Goal: Task Accomplishment & Management: Manage account settings

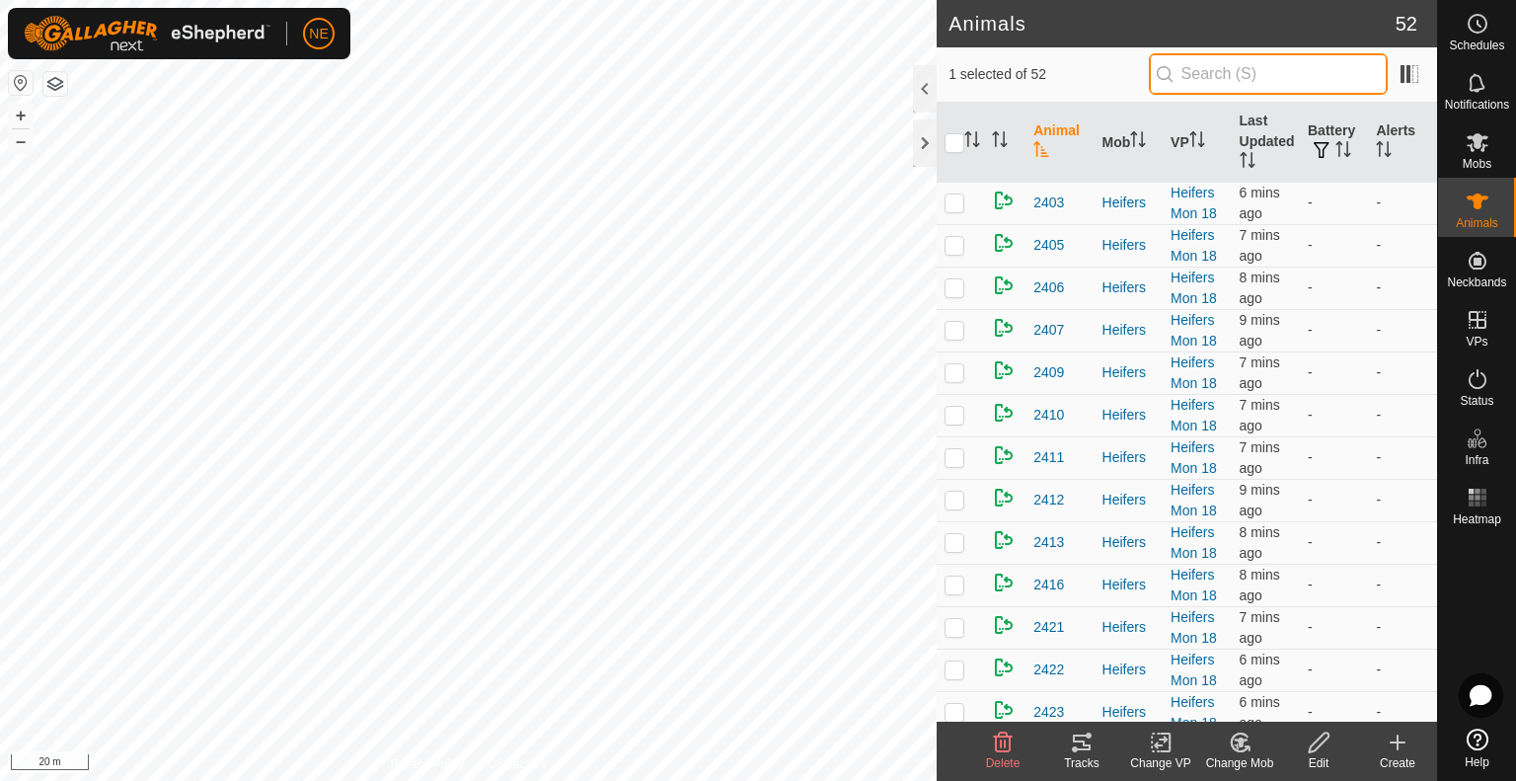
click at [1224, 70] on input "text" at bounding box center [1268, 73] width 239 height 41
type input "u45"
checkbox input "true"
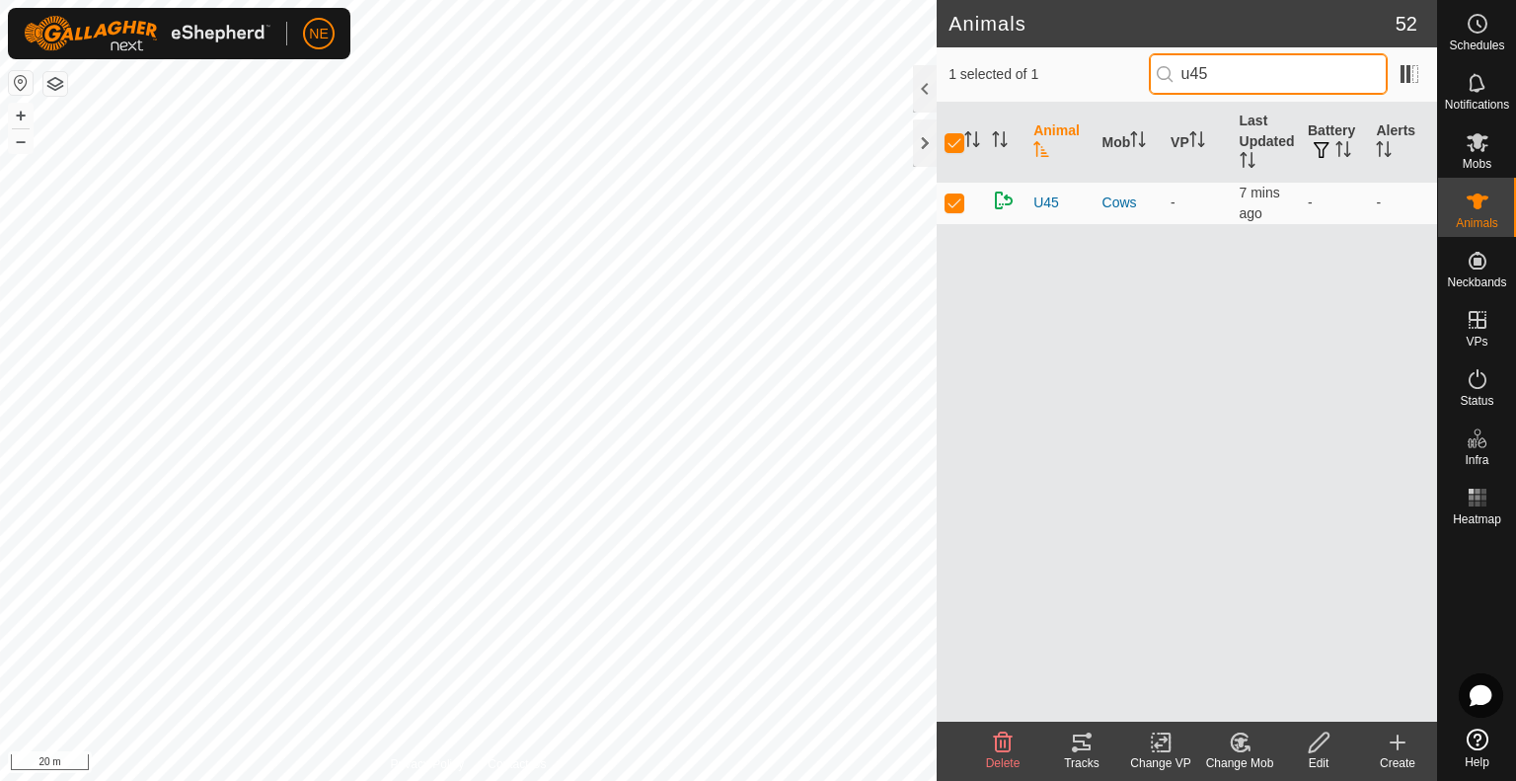
type input "u45"
click at [1239, 759] on div "Change Mob" at bounding box center [1239, 763] width 79 height 18
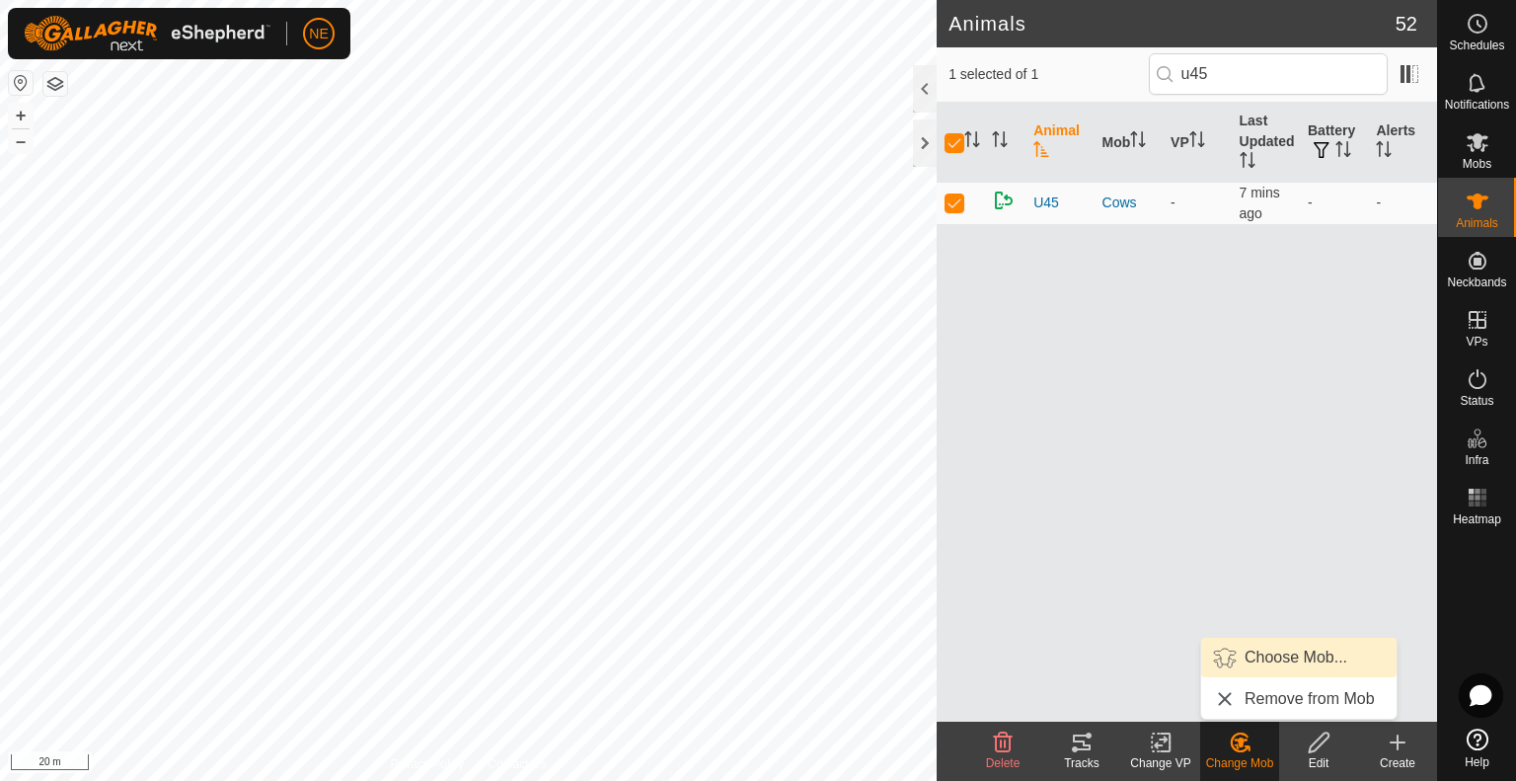
click at [1263, 655] on link "Choose Mob..." at bounding box center [1298, 656] width 195 height 39
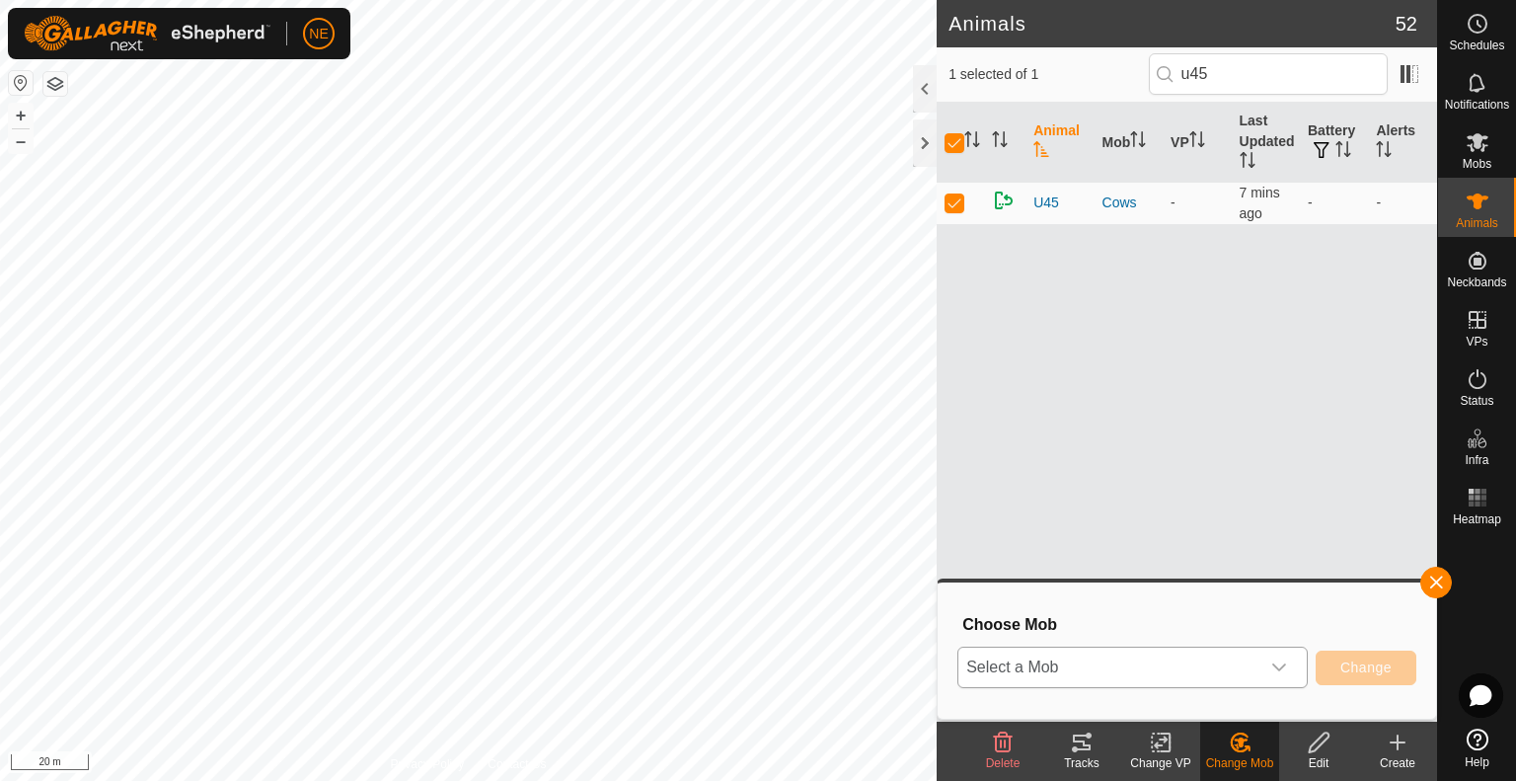
click at [1270, 669] on div "dropdown trigger" at bounding box center [1278, 666] width 39 height 39
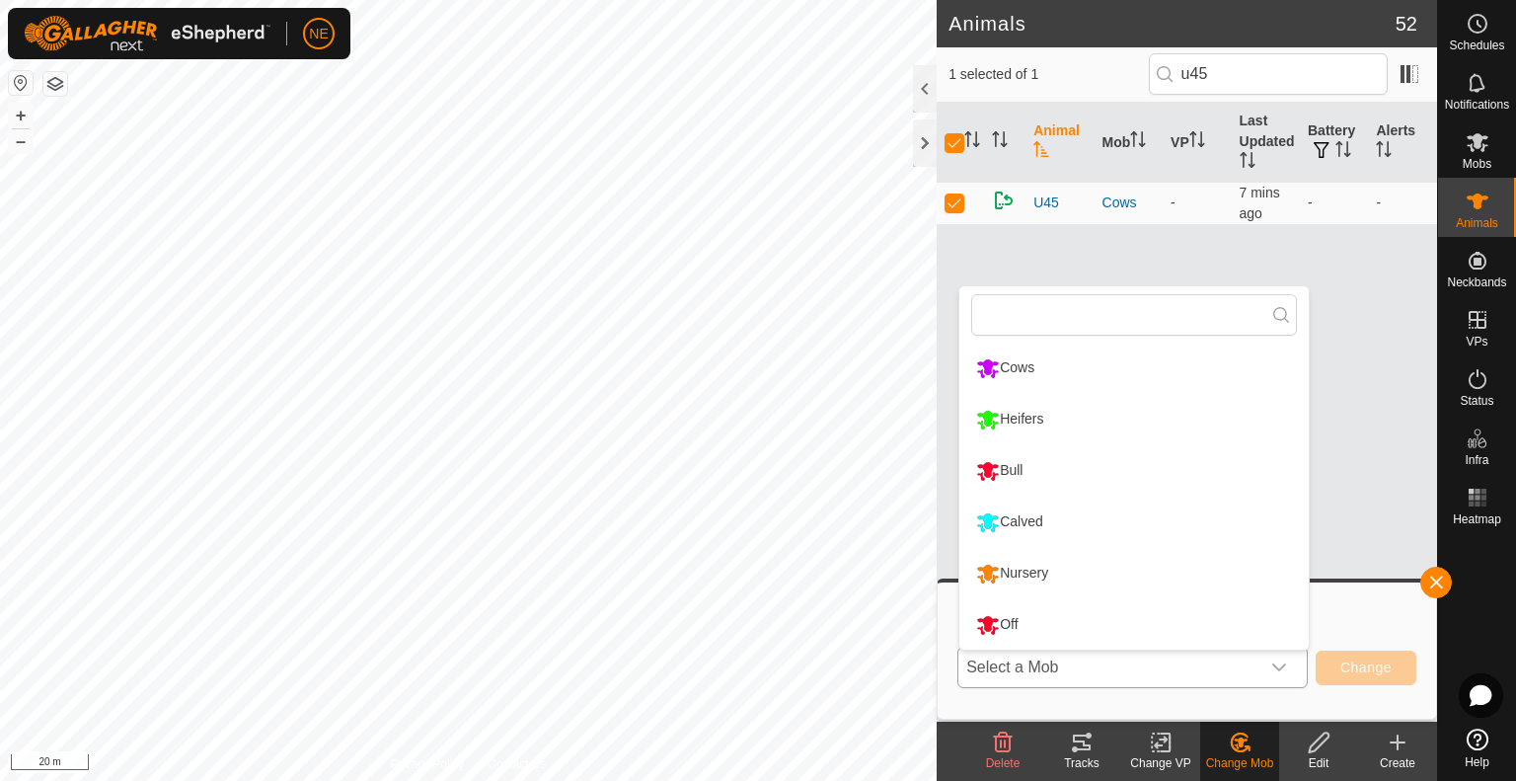
click at [1188, 526] on li "Calved" at bounding box center [1133, 521] width 349 height 49
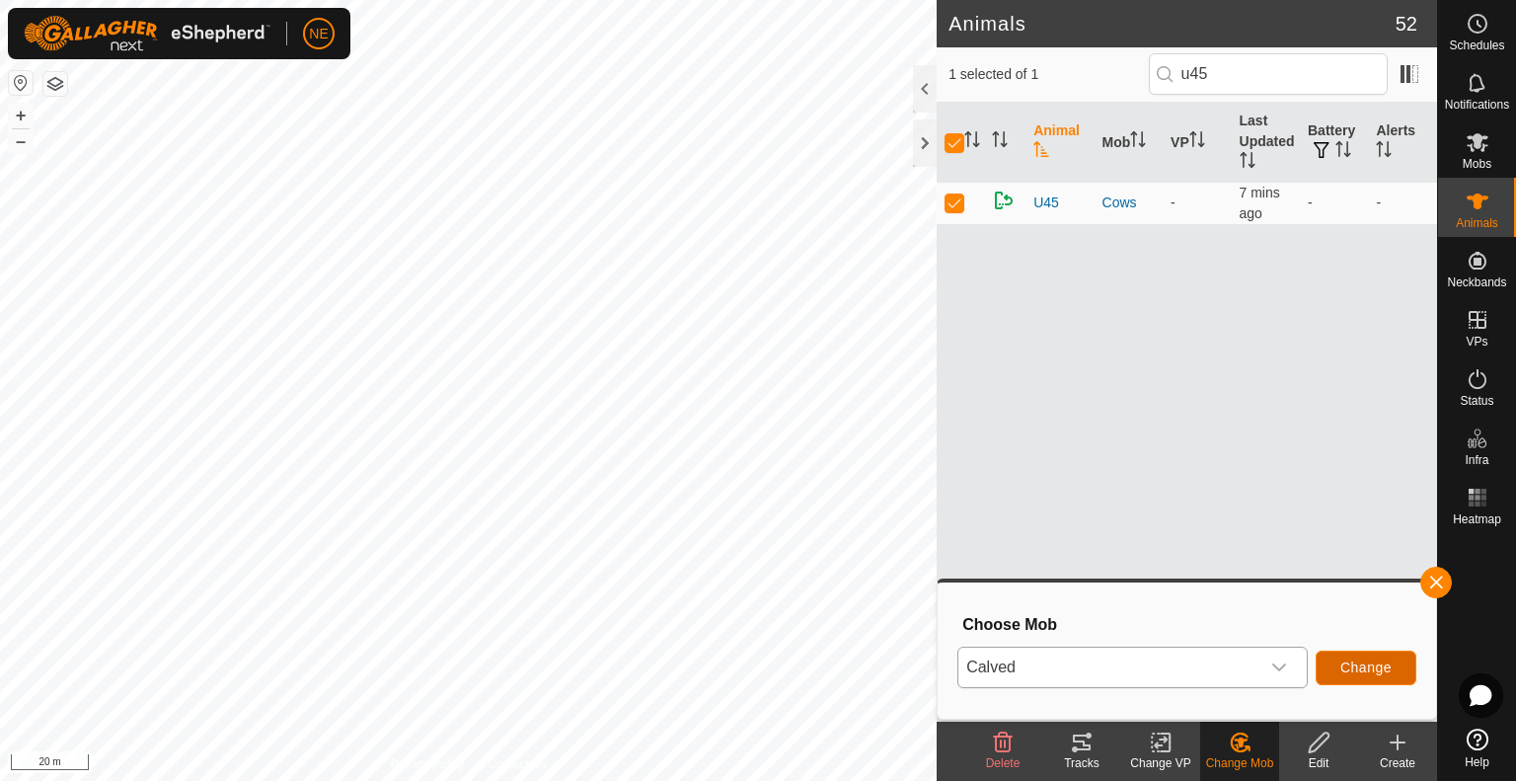
click at [1351, 674] on span "Change" at bounding box center [1365, 667] width 51 height 16
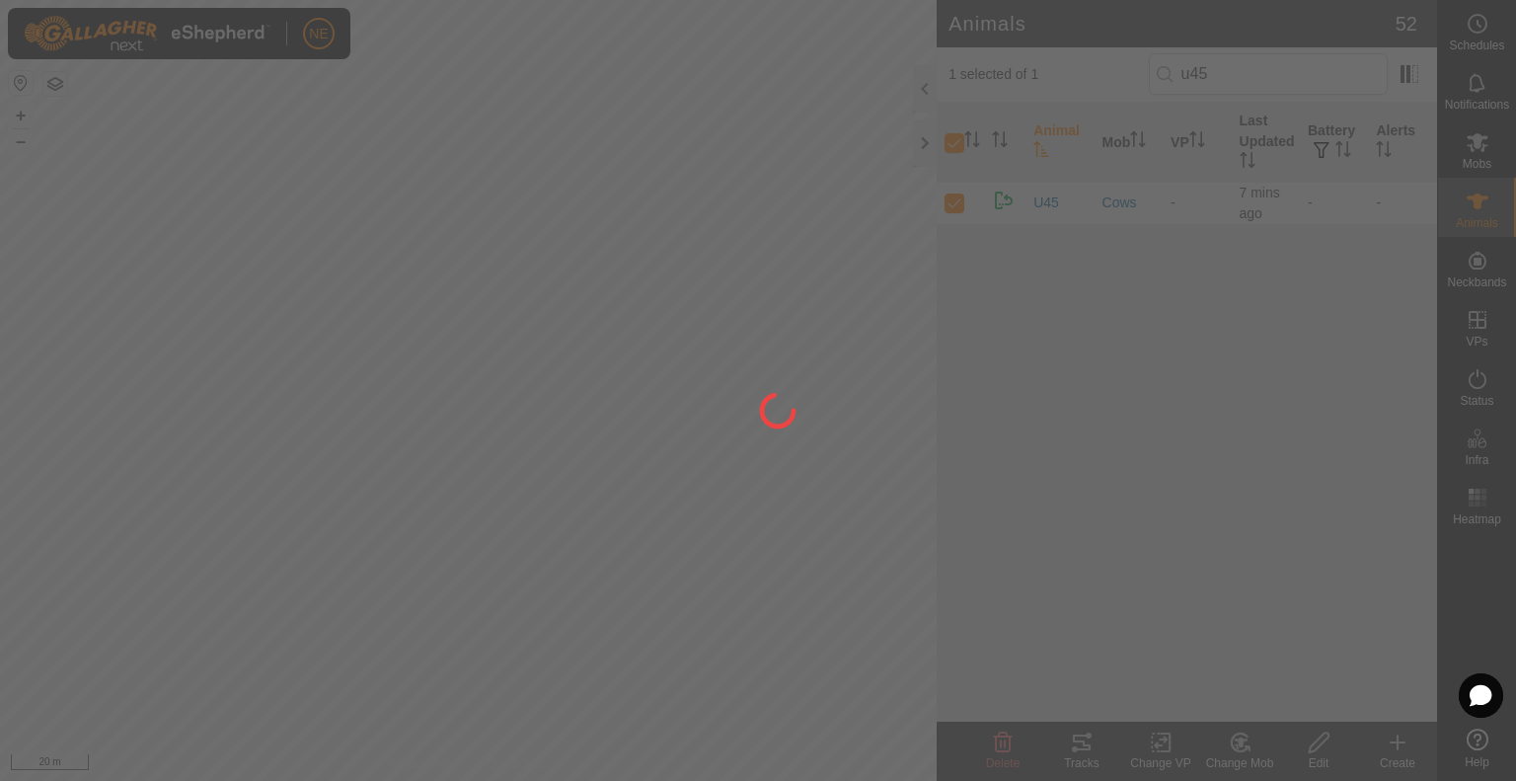
checkbox input "false"
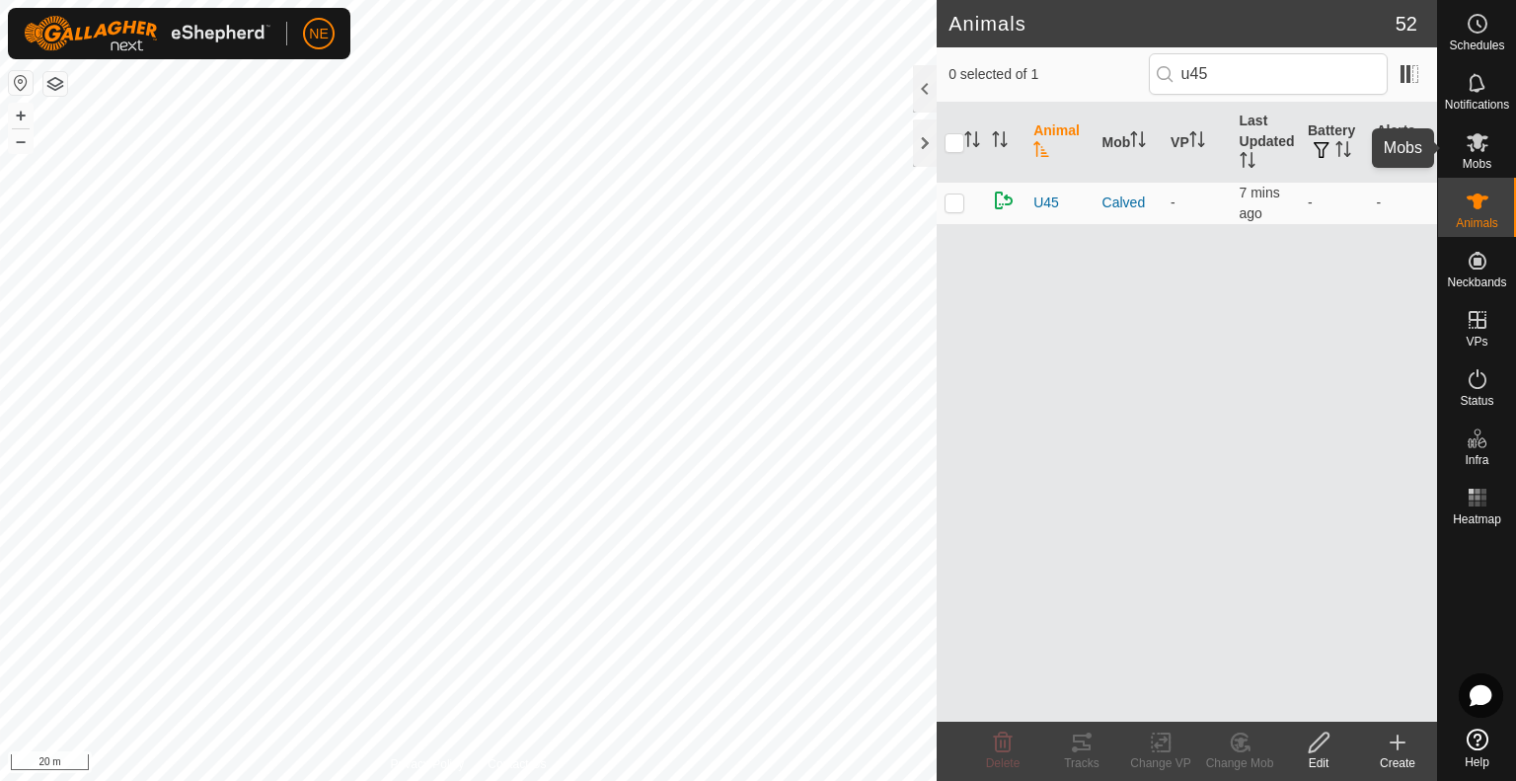
click at [1469, 161] on span "Mobs" at bounding box center [1476, 164] width 29 height 12
